Goal: Task Accomplishment & Management: Manage account settings

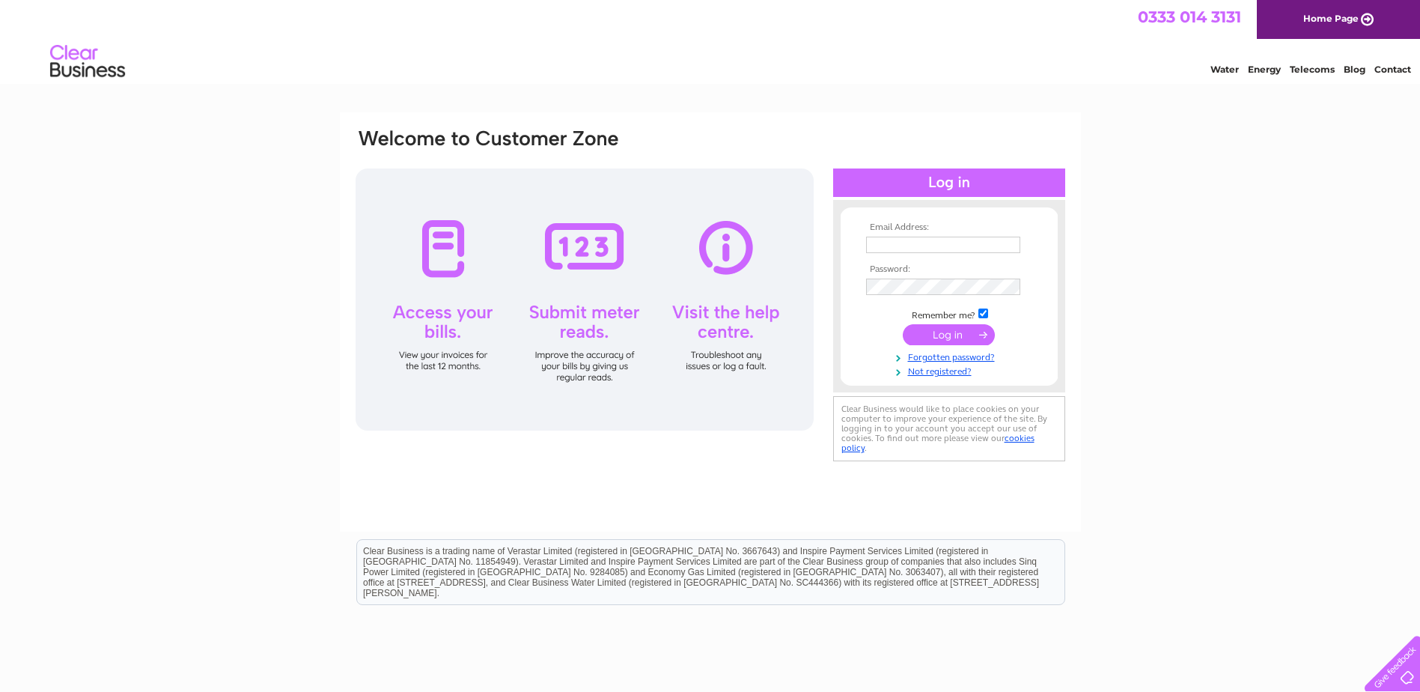
click at [890, 249] on input "text" at bounding box center [943, 245] width 154 height 16
type input "[PERSON_NAME][EMAIL_ADDRESS][DOMAIN_NAME]"
click at [903, 326] on input "submit" at bounding box center [949, 336] width 92 height 21
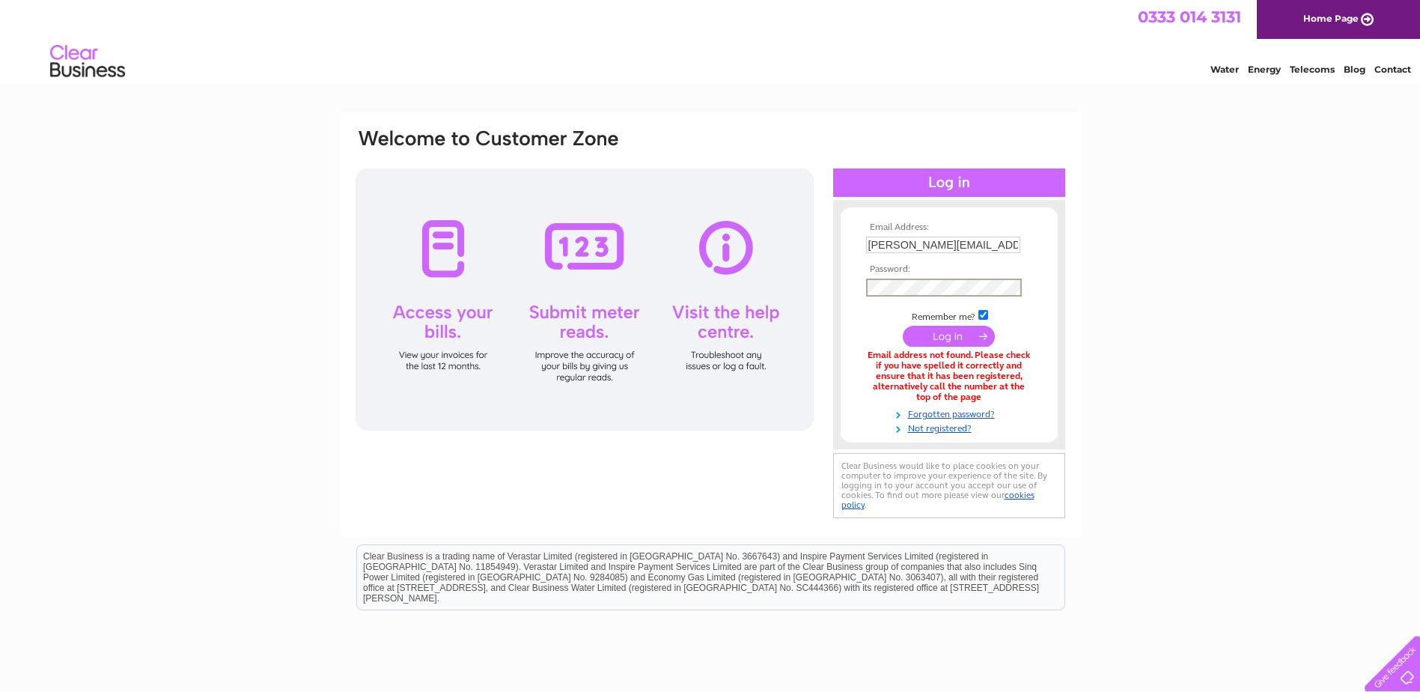
click at [903, 326] on input "submit" at bounding box center [949, 336] width 92 height 21
click at [900, 278] on td at bounding box center [950, 287] width 174 height 24
click at [903, 326] on input "submit" at bounding box center [949, 336] width 92 height 21
click at [904, 246] on input "[PERSON_NAME][EMAIL_ADDRESS][DOMAIN_NAME]" at bounding box center [943, 245] width 154 height 16
type input "accounts@harristweedhebrides.com"
